Goal: Communication & Community: Answer question/provide support

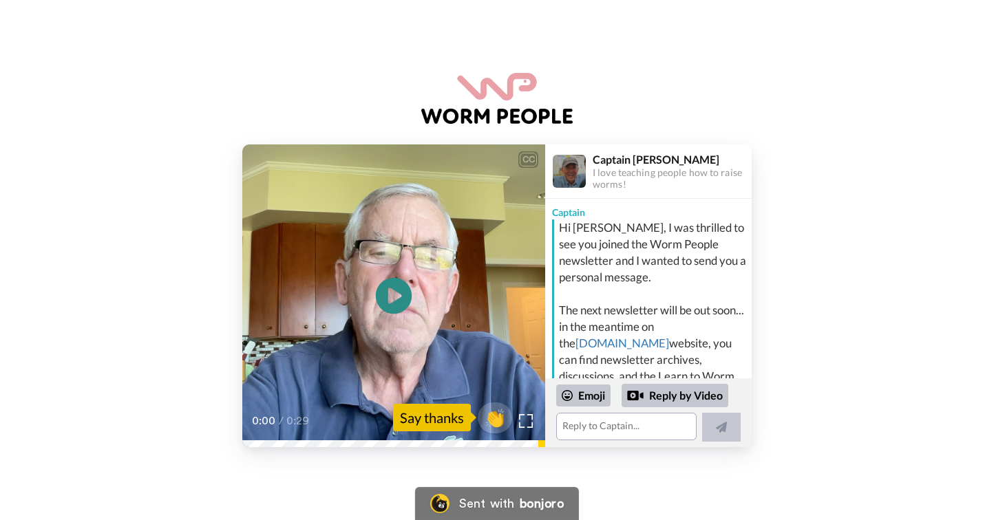
click at [392, 300] on icon "Play/Pause" at bounding box center [394, 296] width 36 height 65
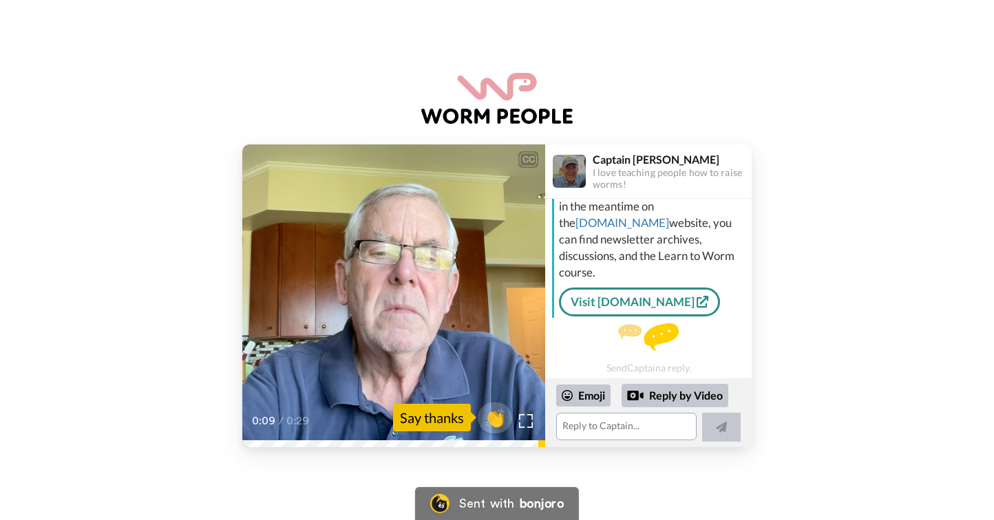
scroll to position [123, 0]
click at [427, 419] on div "Say thanks" at bounding box center [432, 418] width 78 height 28
click at [500, 416] on span "👏" at bounding box center [495, 418] width 43 height 28
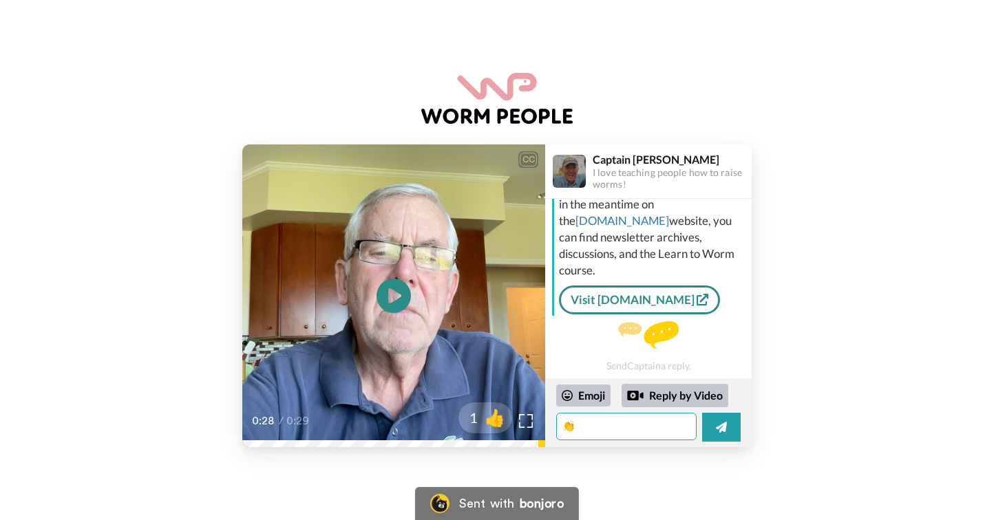
click at [626, 428] on textarea "👏" at bounding box center [626, 427] width 140 height 28
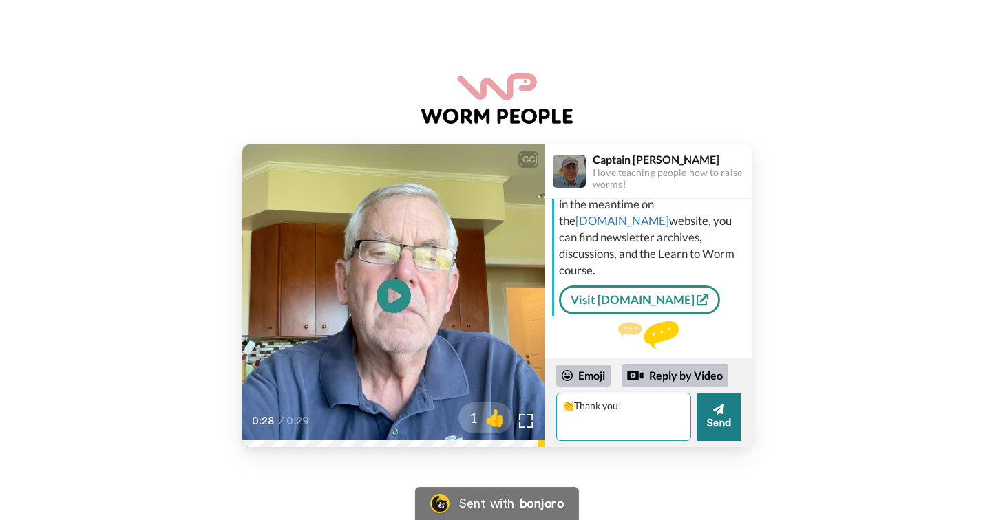
type textarea "👏Thank you!"
click at [732, 421] on button "Send" at bounding box center [719, 417] width 44 height 48
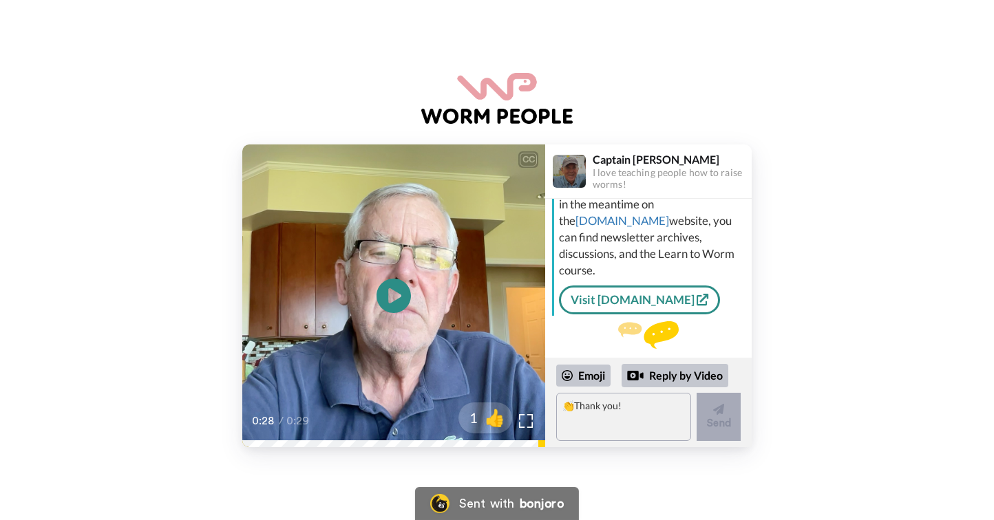
scroll to position [169, 0]
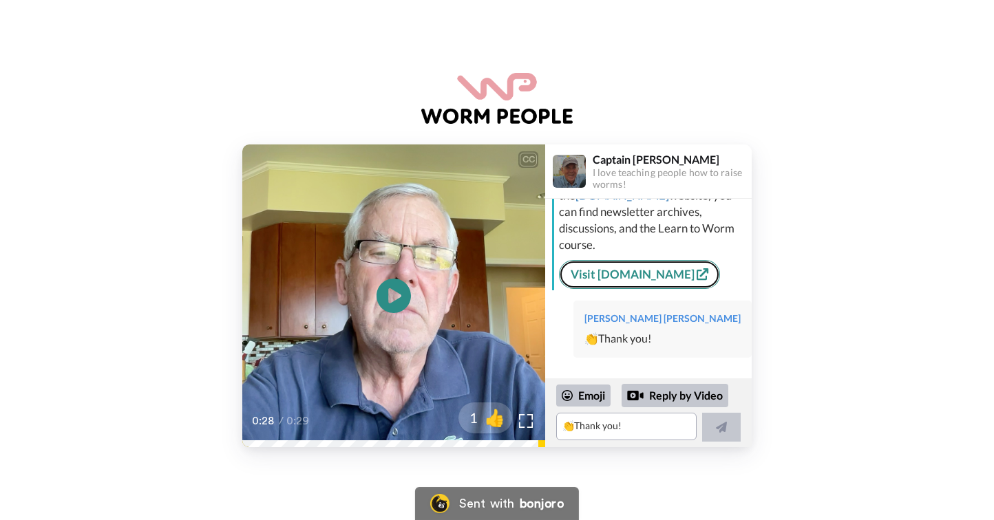
click at [641, 253] on div "Hi Joe, I was thrilled to see you joined the Worm People newsletter and I wante…" at bounding box center [650, 181] width 196 height 219
click at [665, 284] on link "Visit [DOMAIN_NAME]" at bounding box center [639, 274] width 161 height 29
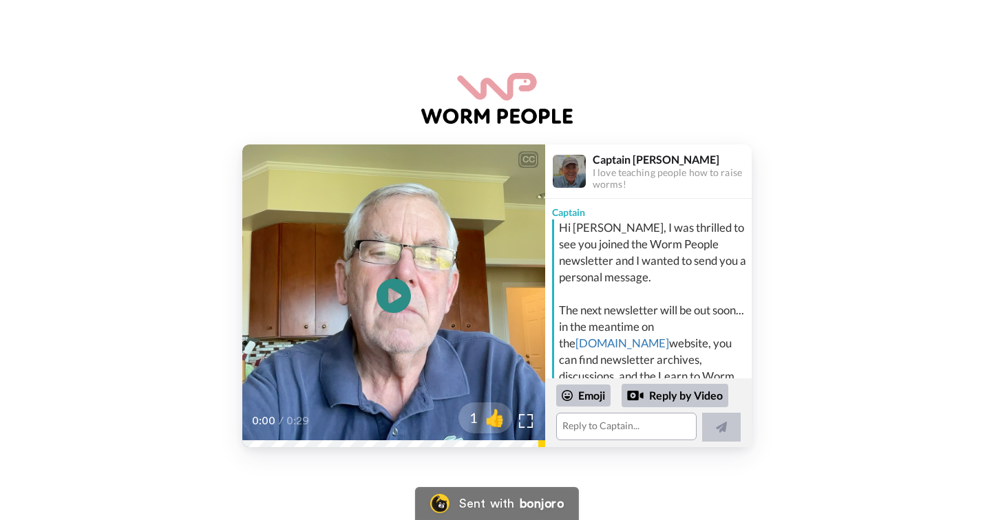
scroll to position [148, 0]
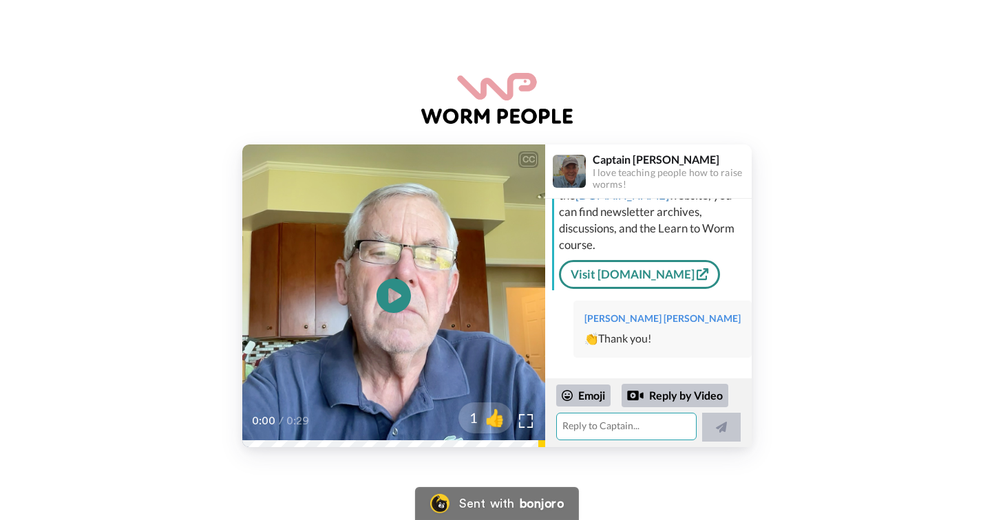
click at [595, 434] on textarea at bounding box center [626, 427] width 140 height 28
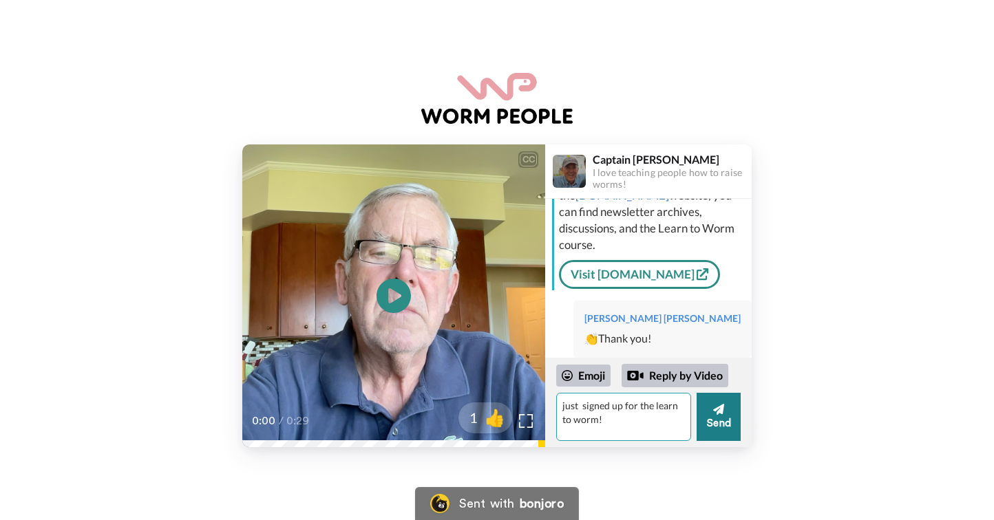
type textarea "just signed up for the learn to worm!"
click at [713, 427] on button "Send" at bounding box center [719, 417] width 44 height 48
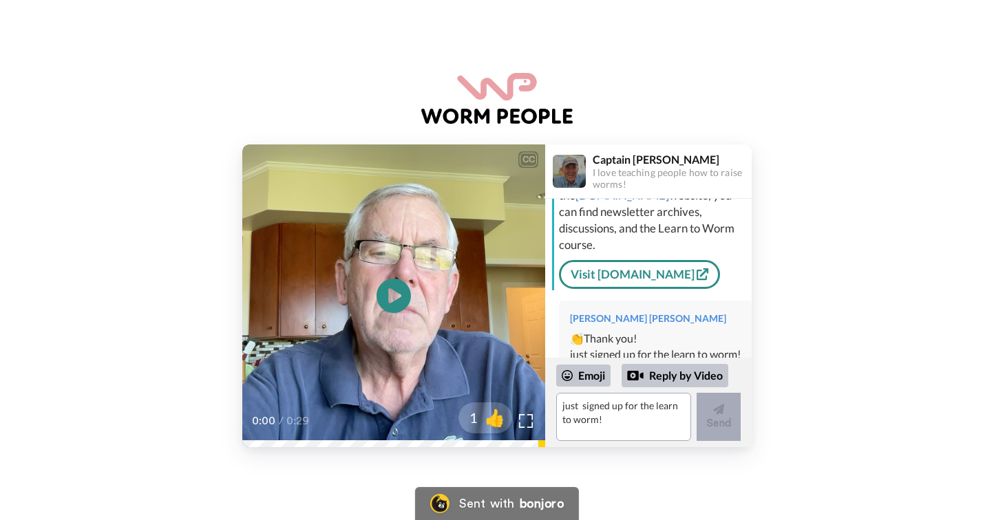
scroll to position [200, 0]
